Goal: Register for event/course

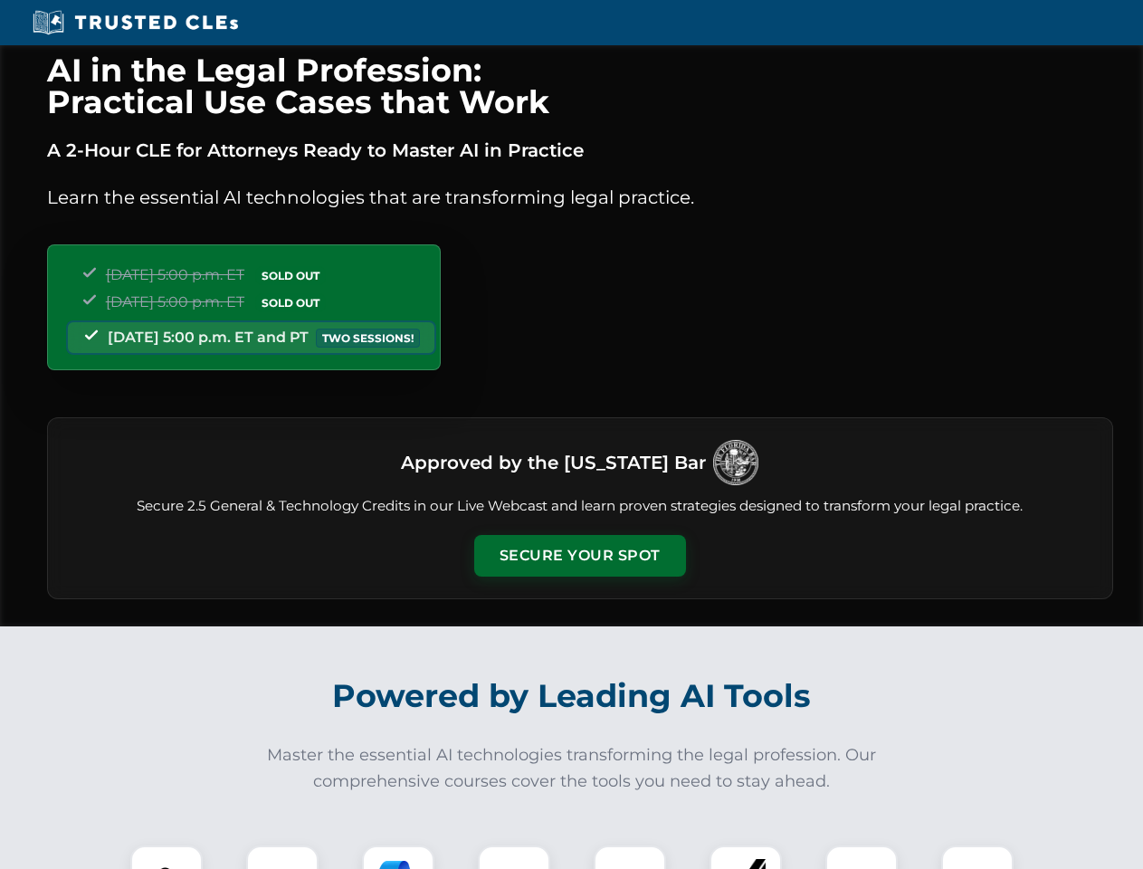
click at [579, 556] on button "Secure Your Spot" at bounding box center [580, 556] width 212 height 42
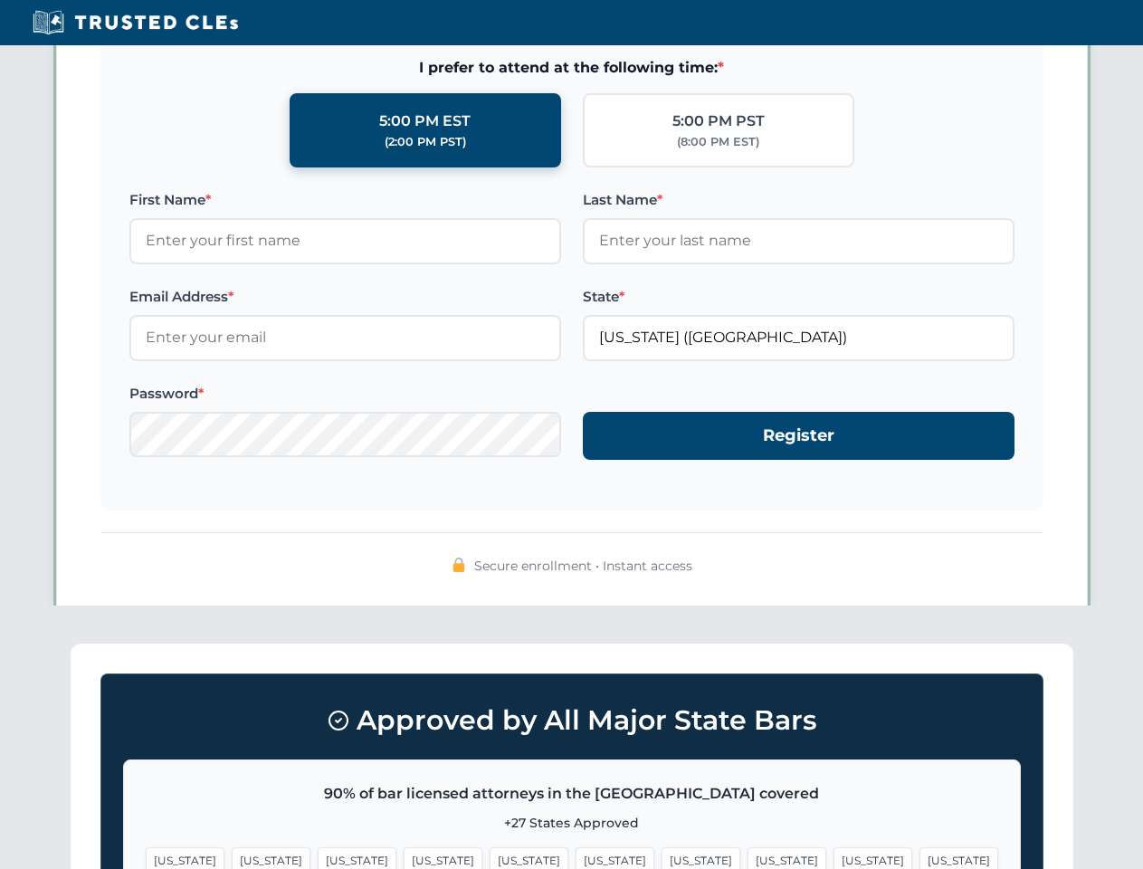
click at [662, 857] on span "[US_STATE]" at bounding box center [701, 860] width 79 height 26
click at [833, 857] on span "[US_STATE]" at bounding box center [872, 860] width 79 height 26
